Goal: Register for event/course

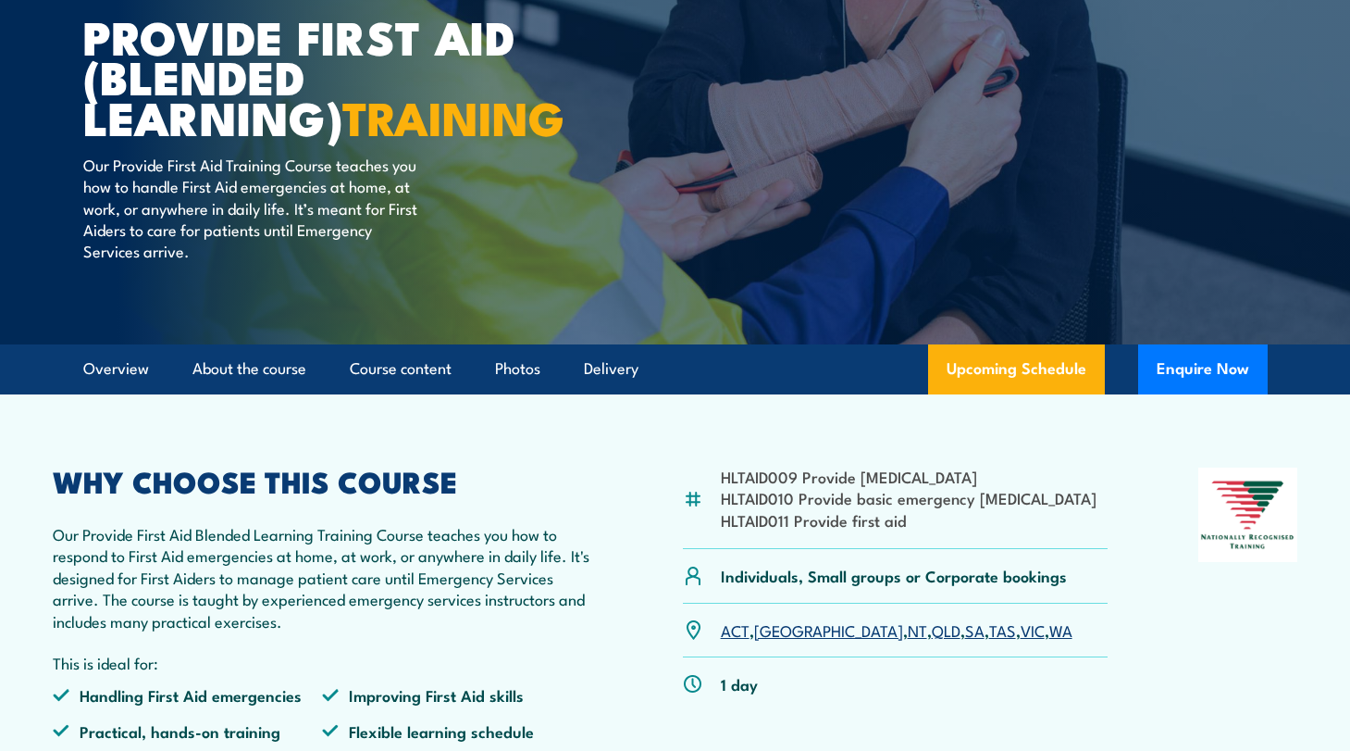
scroll to position [185, 0]
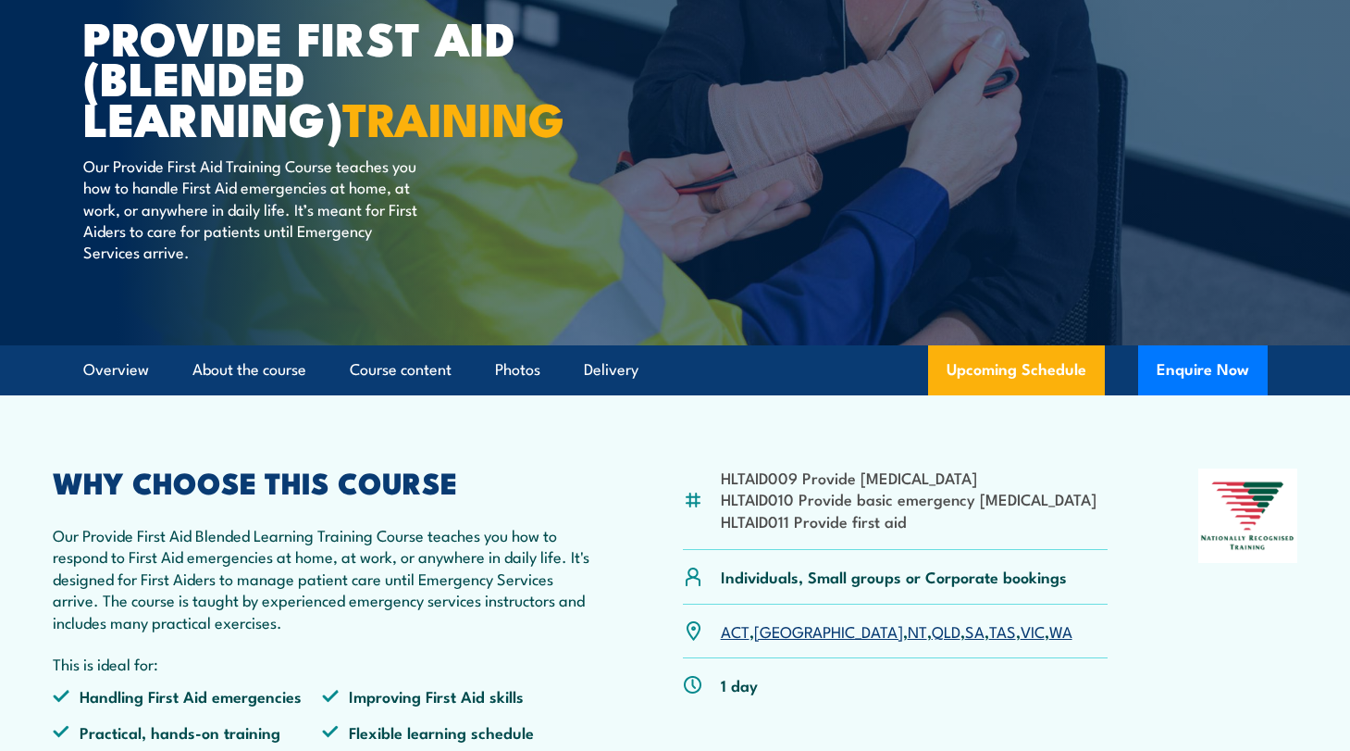
click at [1050, 641] on link "WA" at bounding box center [1061, 630] width 23 height 22
